Goal: Information Seeking & Learning: Learn about a topic

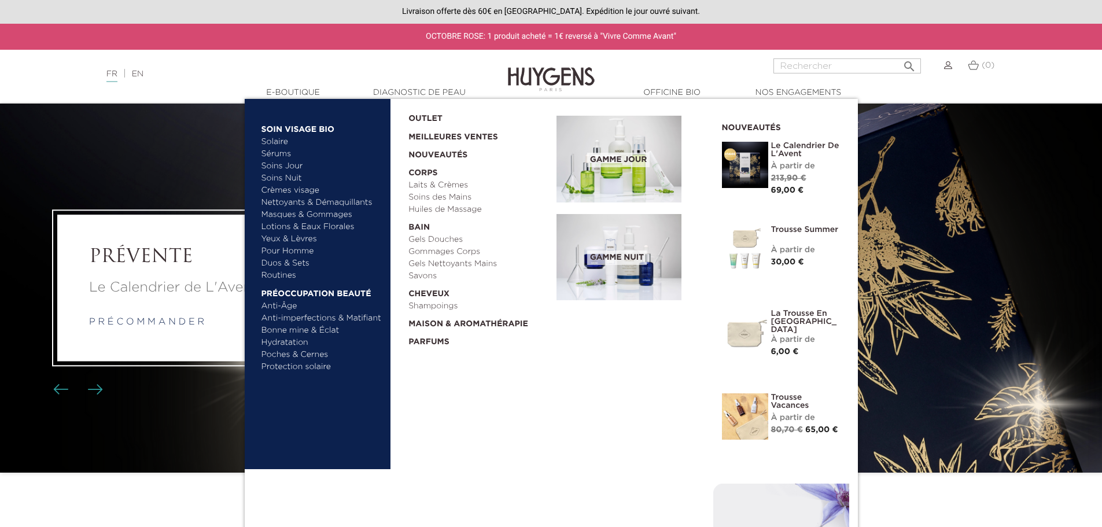
click at [312, 202] on link "Nettoyants & Démaquillants" at bounding box center [321, 203] width 121 height 12
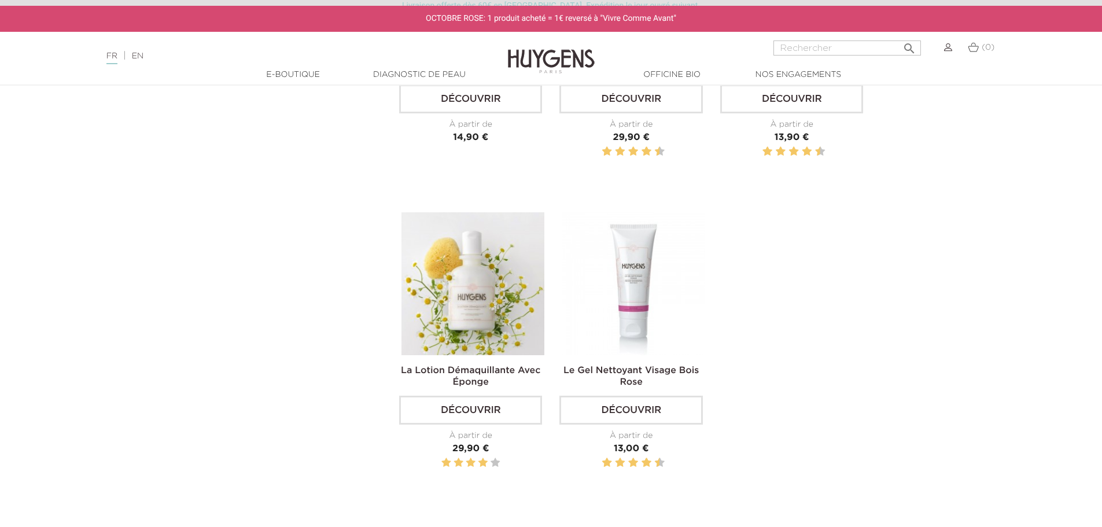
scroll to position [463, 0]
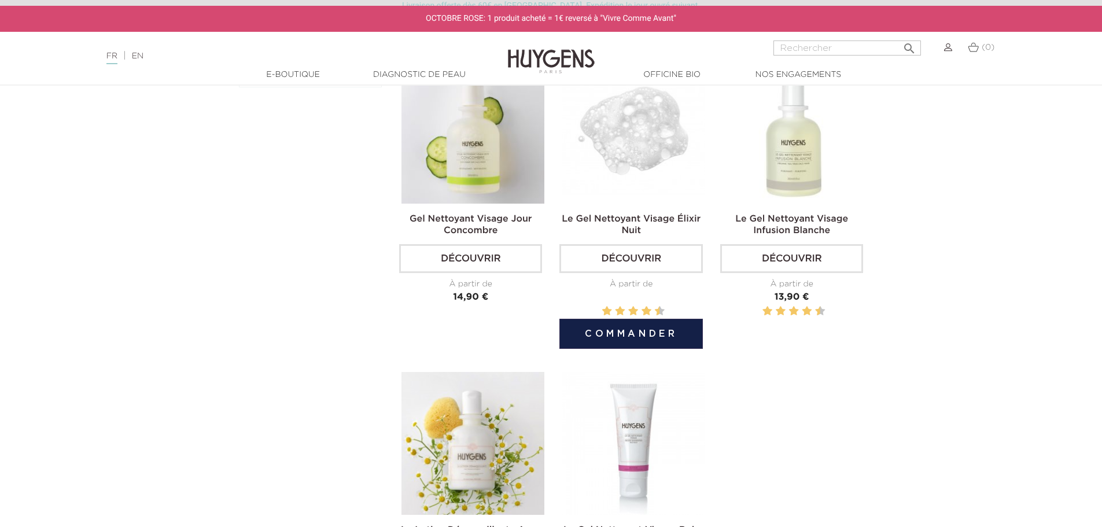
click at [665, 152] on img at bounding box center [633, 132] width 143 height 143
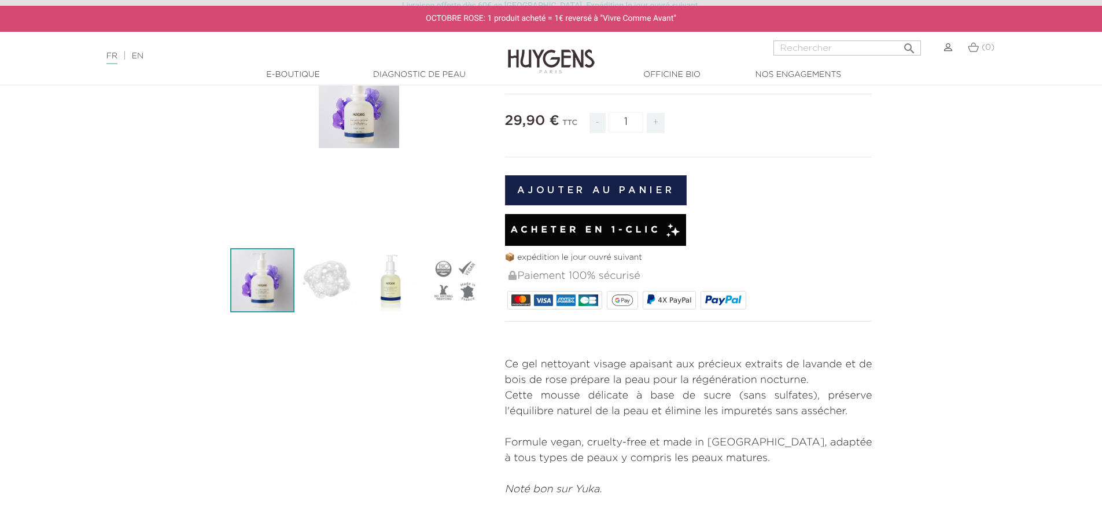
scroll to position [174, 0]
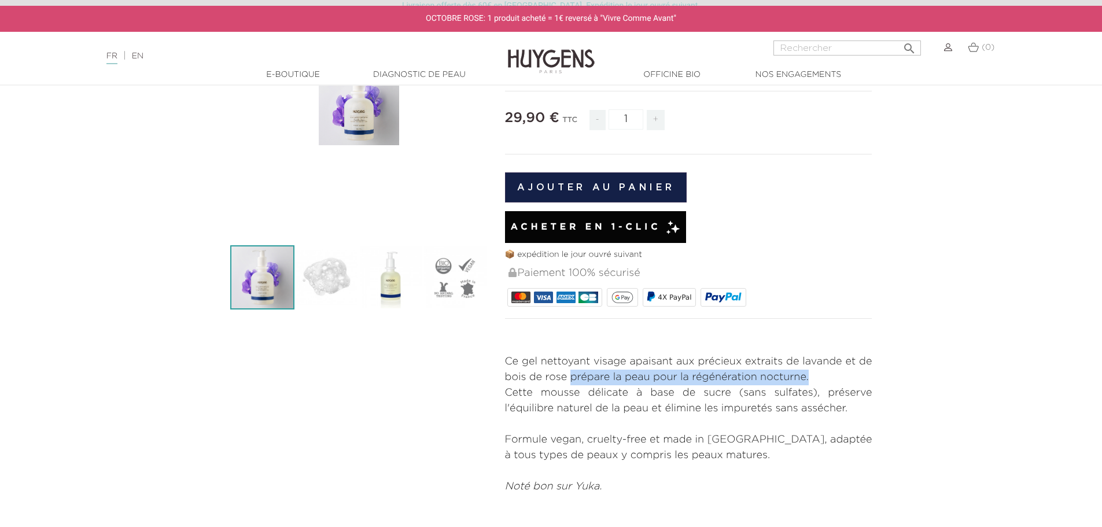
drag, startPoint x: 816, startPoint y: 378, endPoint x: 571, endPoint y: 377, distance: 244.7
click at [571, 377] on p "Ce gel nettoyant visage apaisant aux précieux extraits de lavande et de bois de…" at bounding box center [688, 385] width 367 height 62
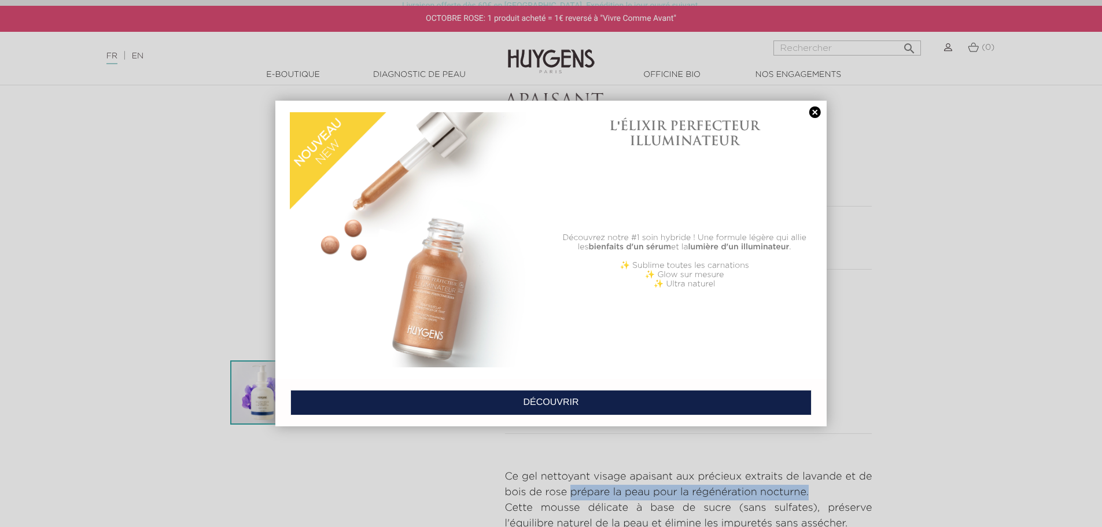
scroll to position [58, 0]
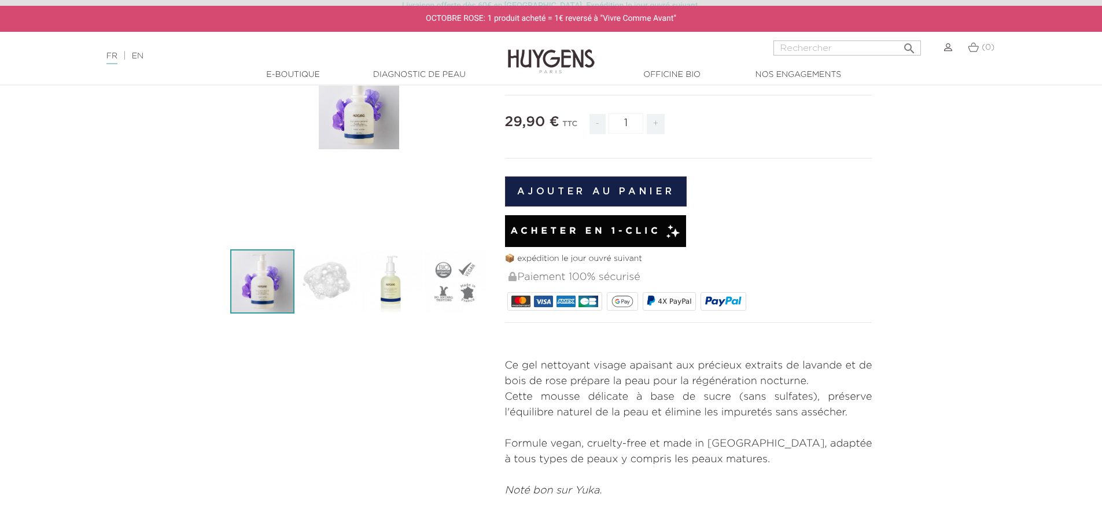
scroll to position [231, 0]
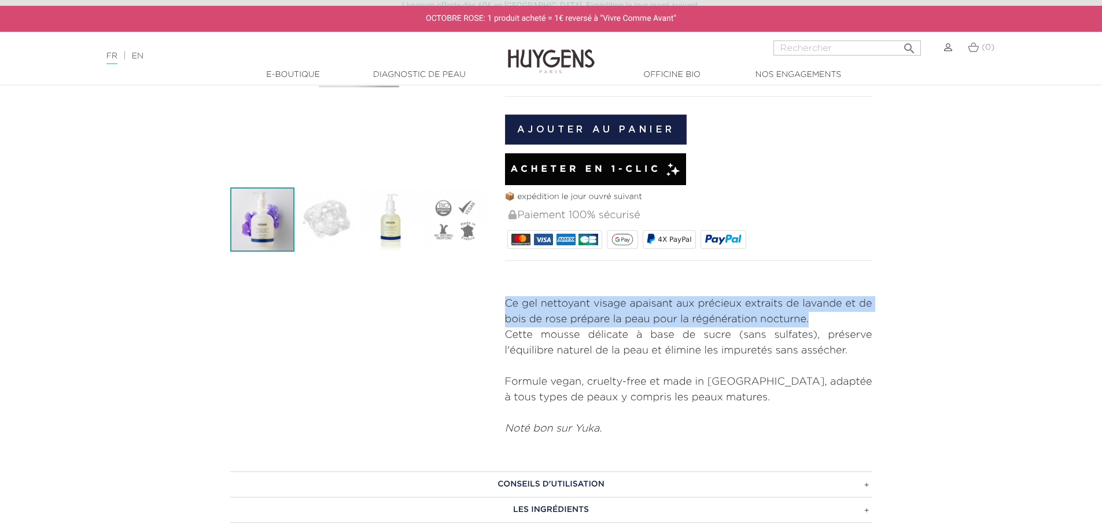
drag, startPoint x: 811, startPoint y: 322, endPoint x: 506, endPoint y: 307, distance: 305.1
click at [506, 307] on p "Ce gel nettoyant visage apaisant aux précieux extraits de lavande et de bois de…" at bounding box center [688, 327] width 367 height 62
copy p "Ce gel nettoyant visage apaisant aux précieux extraits de lavande et de bois de…"
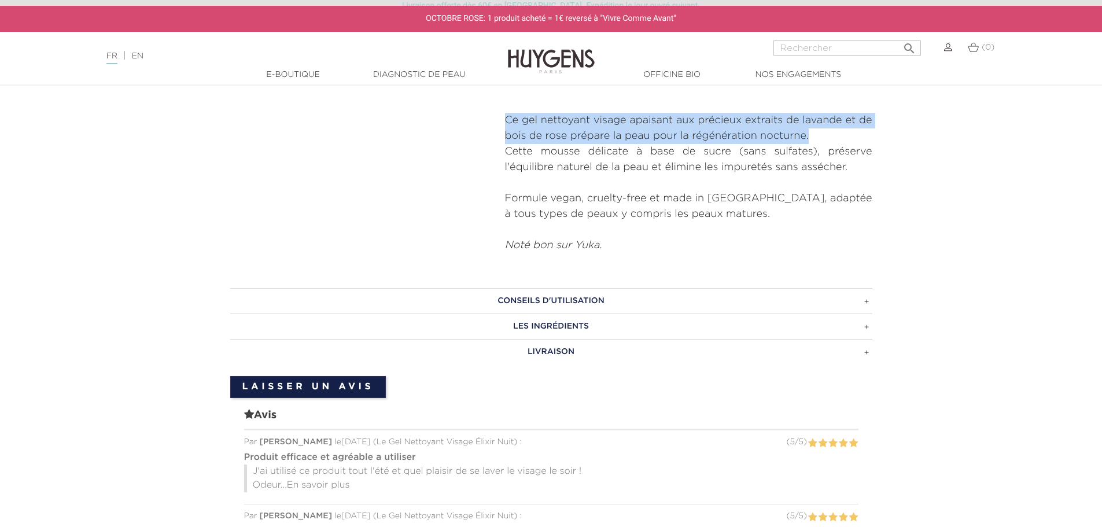
scroll to position [521, 0]
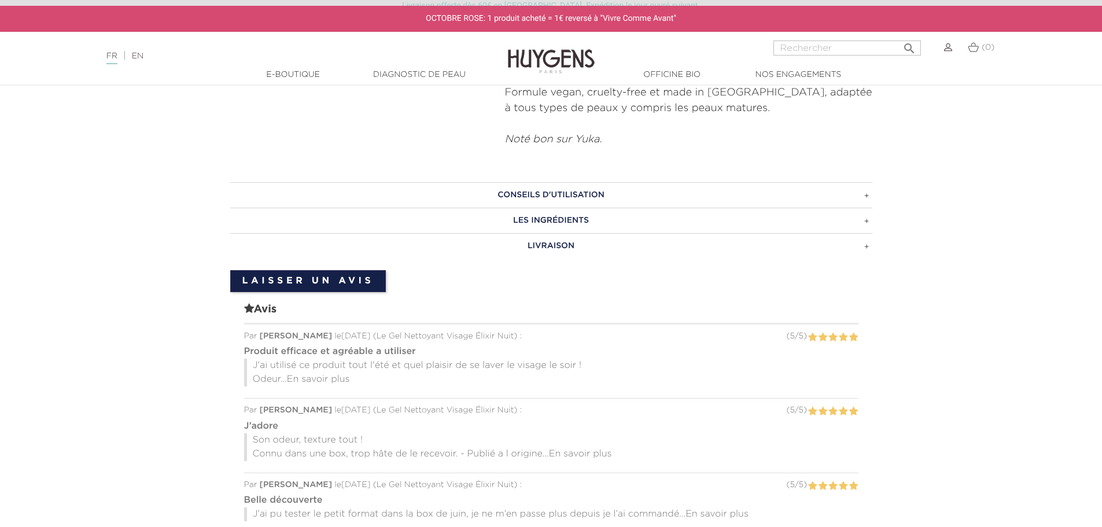
drag, startPoint x: 556, startPoint y: 216, endPoint x: 590, endPoint y: 224, distance: 35.1
click at [556, 216] on h3 "LES INGRÉDIENTS" at bounding box center [551, 220] width 642 height 25
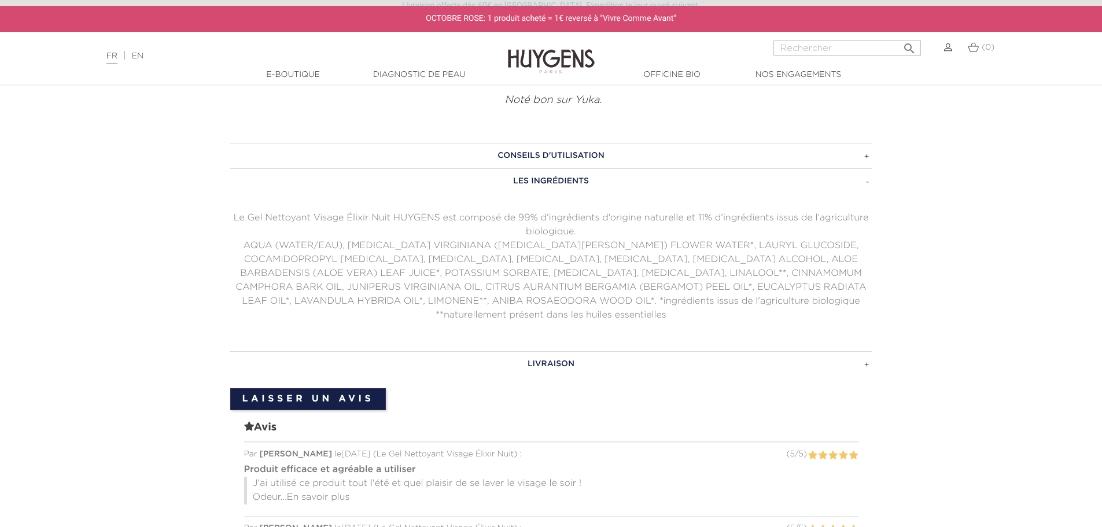
scroll to position [578, 0]
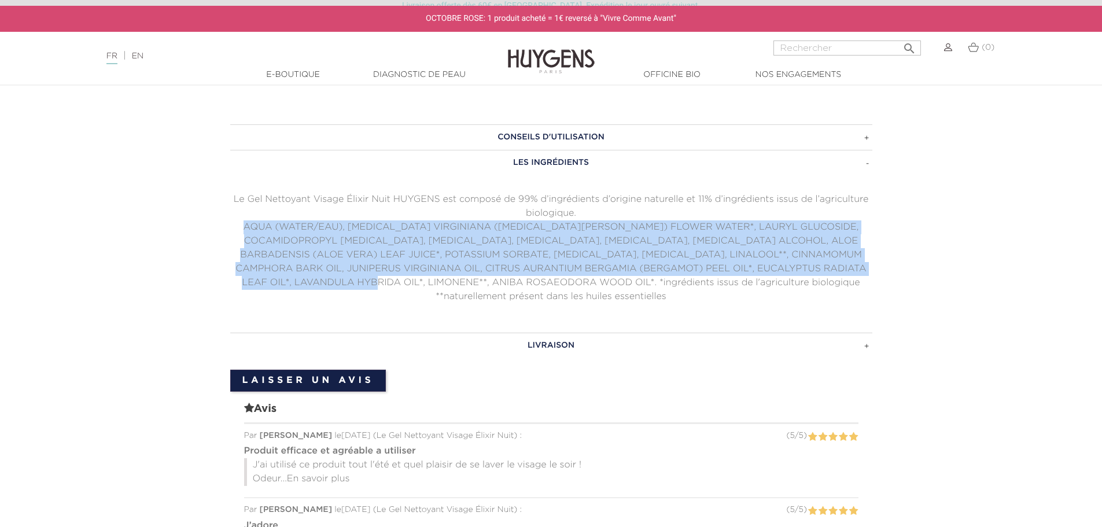
drag, startPoint x: 398, startPoint y: 285, endPoint x: 205, endPoint y: 233, distance: 200.1
click at [205, 233] on section "CONSEILS D'UTILISATION Le soir, prendre une noisette de produit, masser délicat…" at bounding box center [551, 484] width 1102 height 754
copy p "AQUA (WATER/EAU), HAMAMELIS VIRGINIANA (WITCH HAZEL) FLOWER WATER*, LAURYL GLUC…"
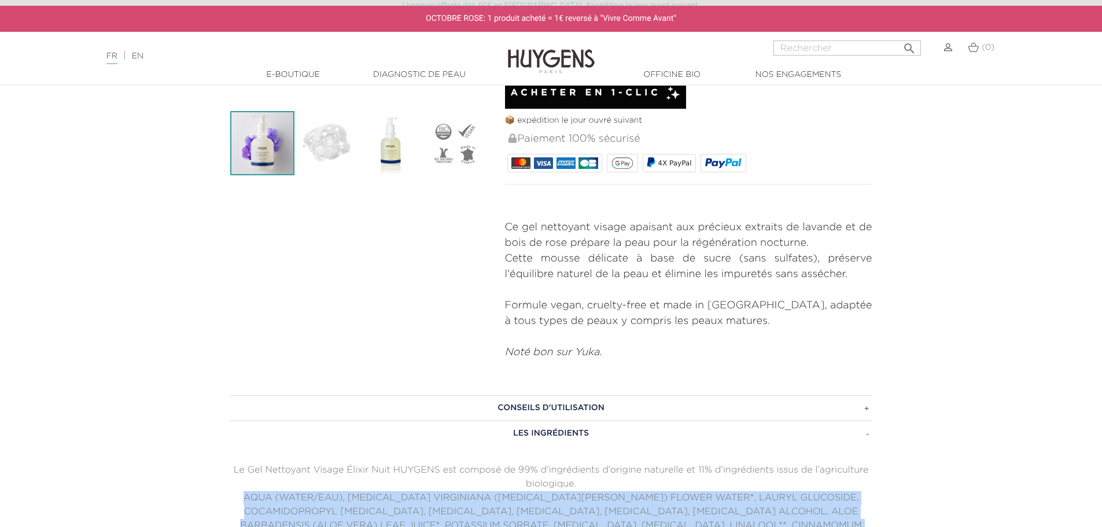
scroll to position [289, 0]
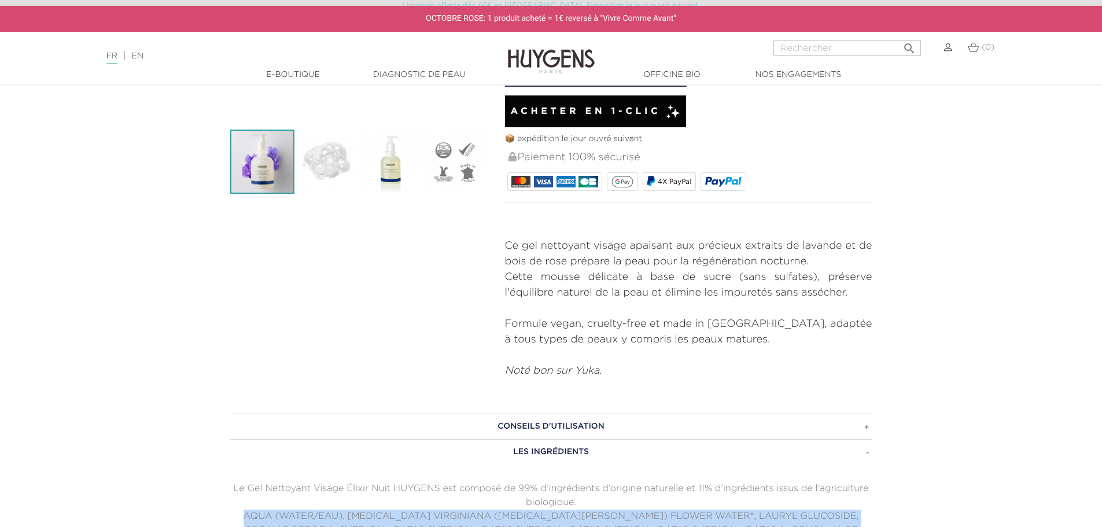
click at [538, 423] on h3 "CONSEILS D'UTILISATION" at bounding box center [551, 426] width 642 height 25
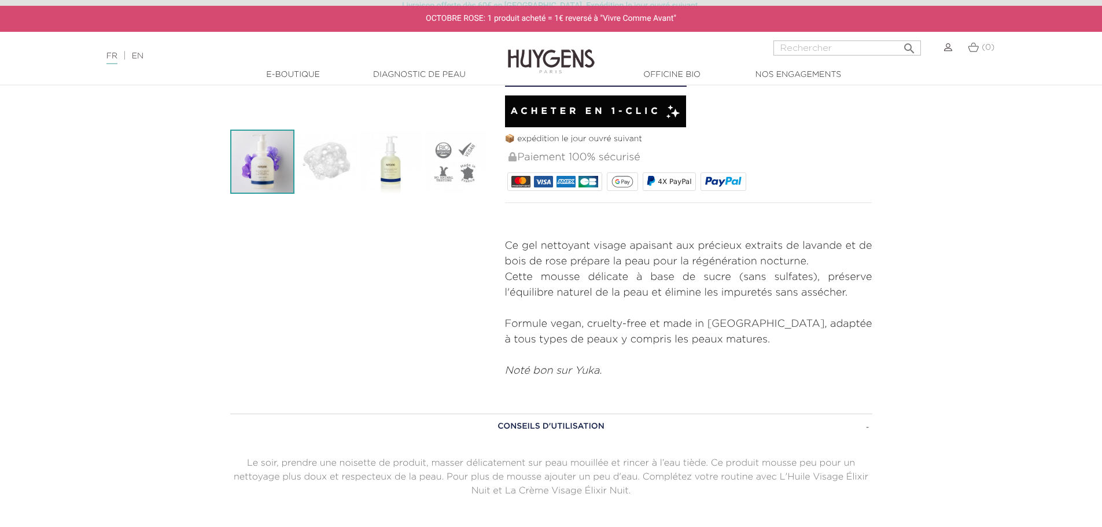
click at [683, 341] on p "Formule vegan, cruelty-free et made in [GEOGRAPHIC_DATA], adaptée à tous types …" at bounding box center [688, 324] width 367 height 47
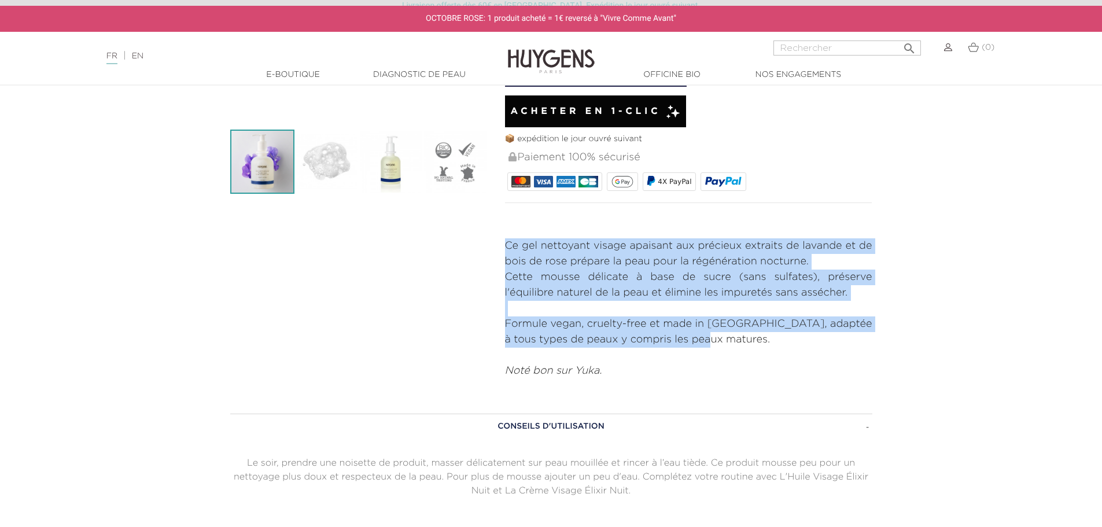
drag, startPoint x: 699, startPoint y: 337, endPoint x: 504, endPoint y: 249, distance: 214.3
click at [504, 249] on div "APAISANT Le Gel Nettoyant Visage Élixir Nuit" at bounding box center [688, 120] width 385 height 518
copy div "Ce gel nettoyant visage apaisant aux précieux extraits de lavande et de bois de…"
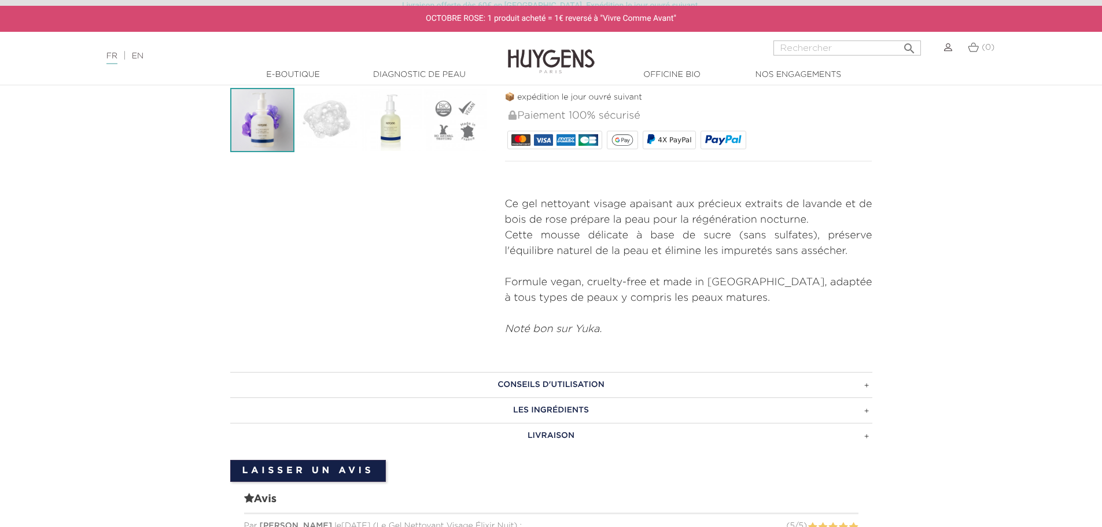
scroll to position [347, 0]
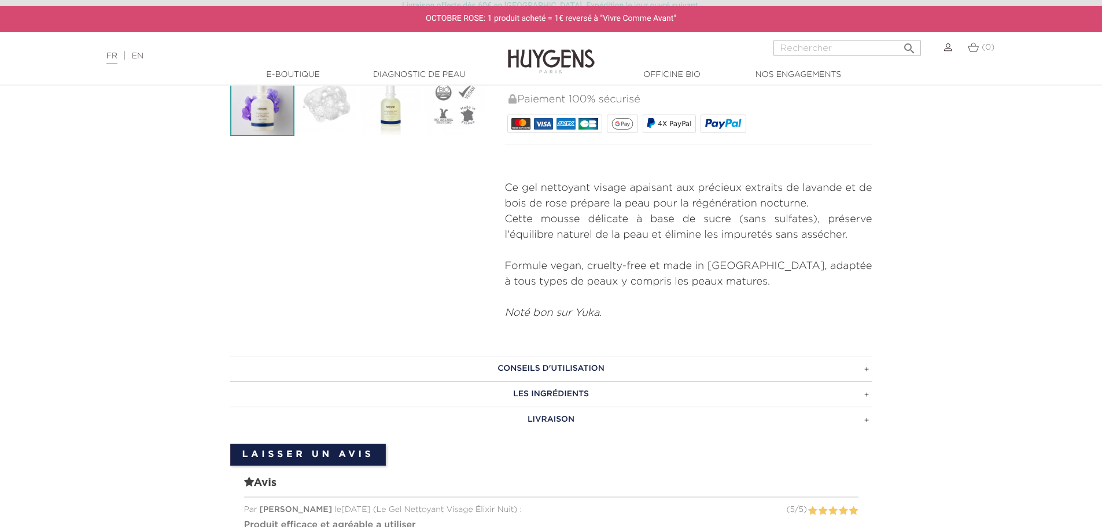
click at [548, 366] on h3 "CONSEILS D'UTILISATION" at bounding box center [551, 368] width 642 height 25
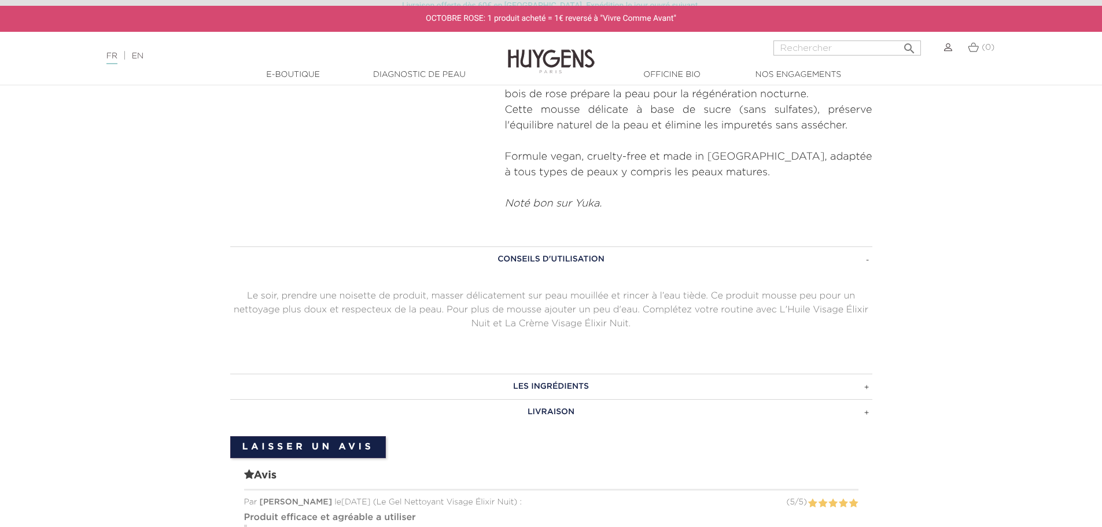
scroll to position [463, 0]
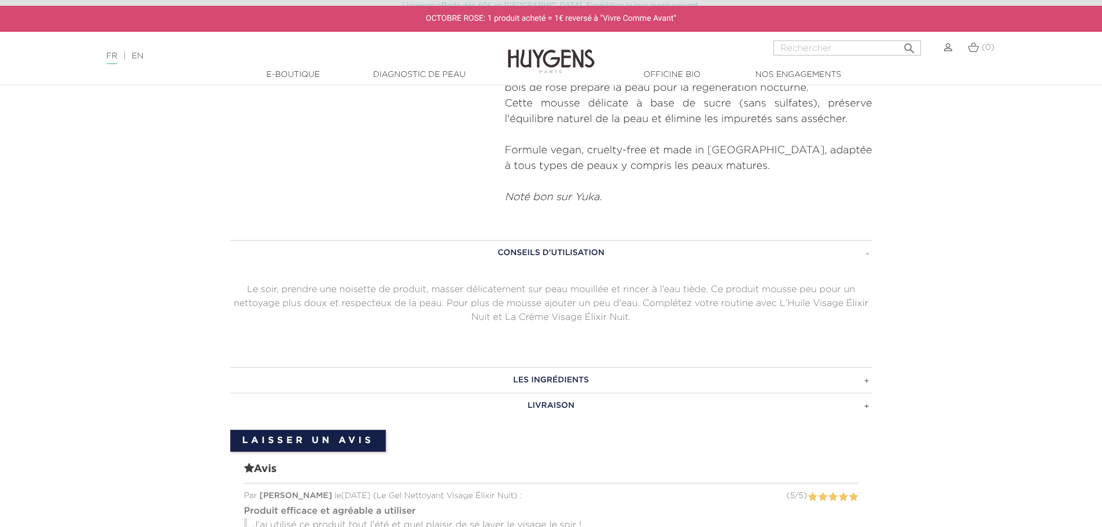
click at [587, 375] on h3 "LES INGRÉDIENTS" at bounding box center [551, 379] width 642 height 25
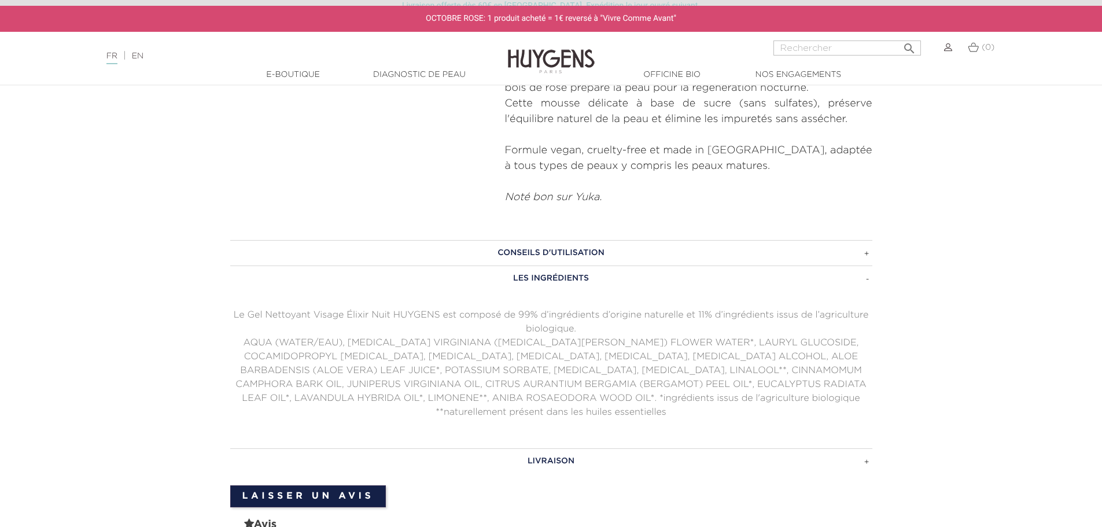
scroll to position [405, 0]
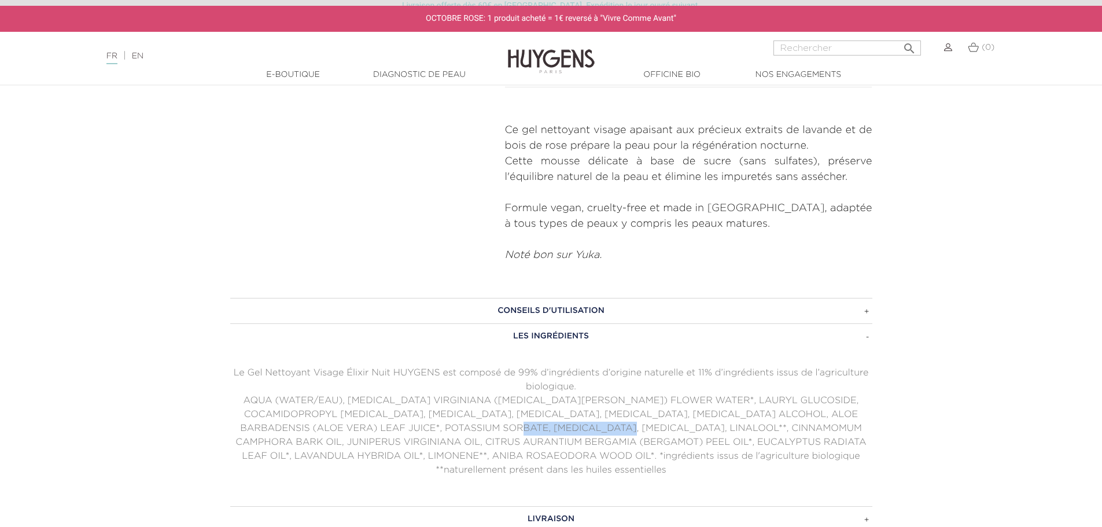
drag, startPoint x: 615, startPoint y: 428, endPoint x: 484, endPoint y: 433, distance: 131.9
click at [484, 433] on p "AQUA (WATER/EAU), [MEDICAL_DATA] VIRGINIANA ([MEDICAL_DATA][PERSON_NAME]) FLOWE…" at bounding box center [551, 435] width 642 height 83
copy p "CINNAMOMUM CAMPHORA"
